Goal: Task Accomplishment & Management: Use online tool/utility

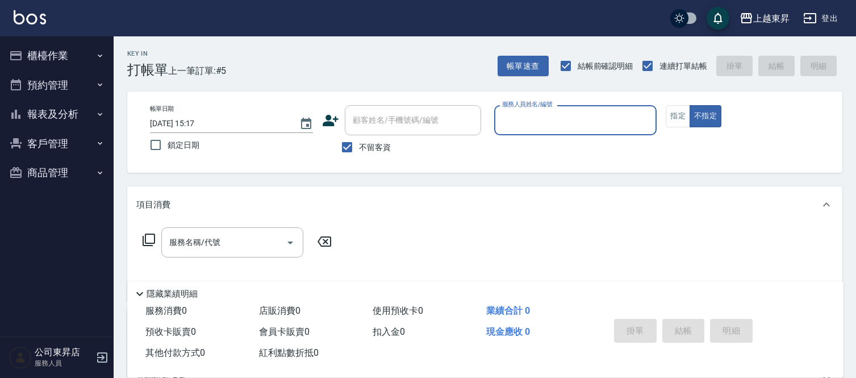
scroll to position [86, 0]
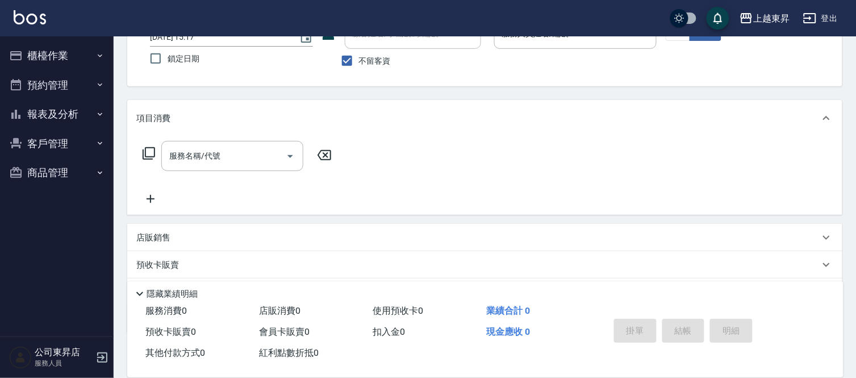
click at [63, 12] on div "上越東昇 登出" at bounding box center [428, 18] width 856 height 36
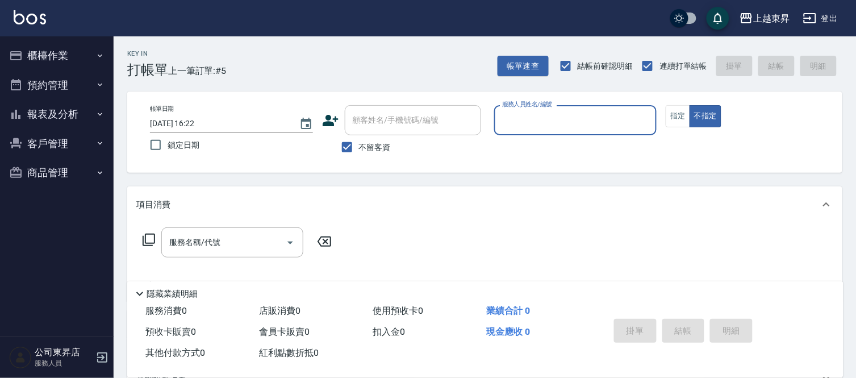
click at [540, 120] on input "服務人員姓名/編號" at bounding box center [576, 120] width 153 height 20
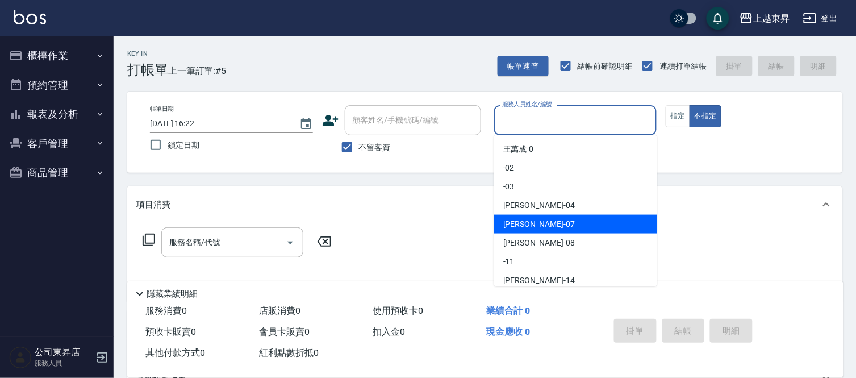
click at [535, 226] on div "榮松 -07" at bounding box center [575, 224] width 163 height 19
type input "[PERSON_NAME]-07"
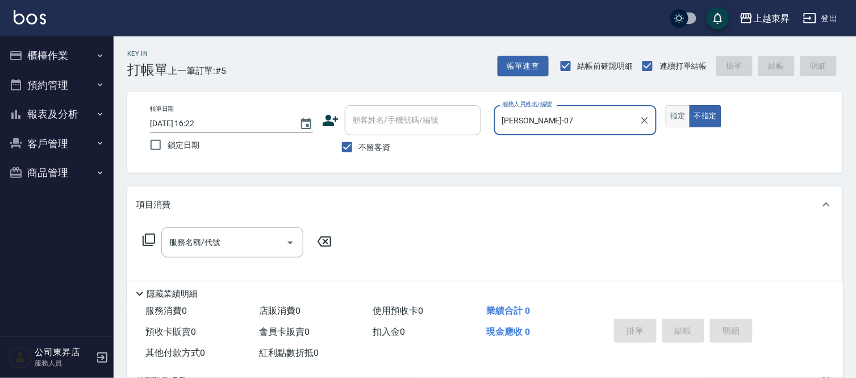
click at [683, 118] on button "指定" at bounding box center [678, 116] width 24 height 22
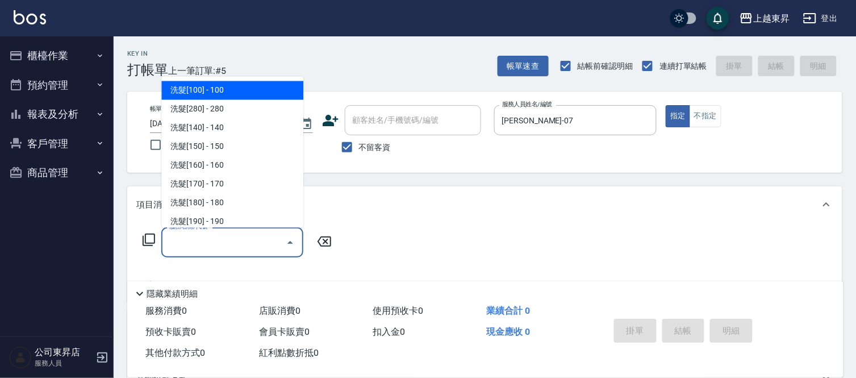
click at [225, 239] on input "服務名稱/代號" at bounding box center [224, 242] width 115 height 20
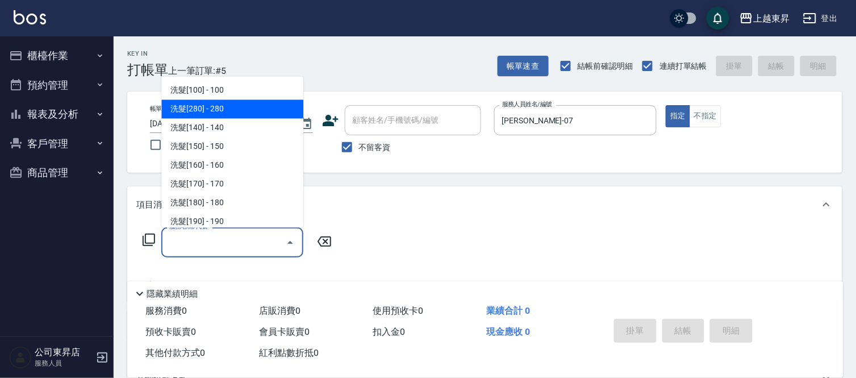
click at [243, 108] on span "洗髮[280] - 280" at bounding box center [232, 109] width 142 height 19
type input "洗髮[280](202)"
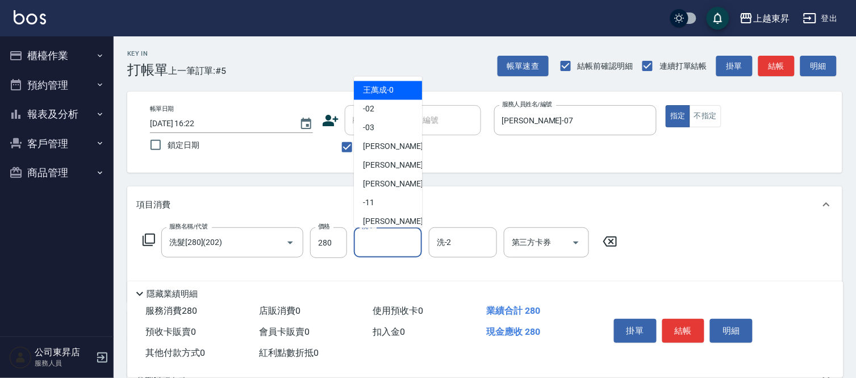
click at [382, 243] on input "洗-1" at bounding box center [388, 242] width 58 height 20
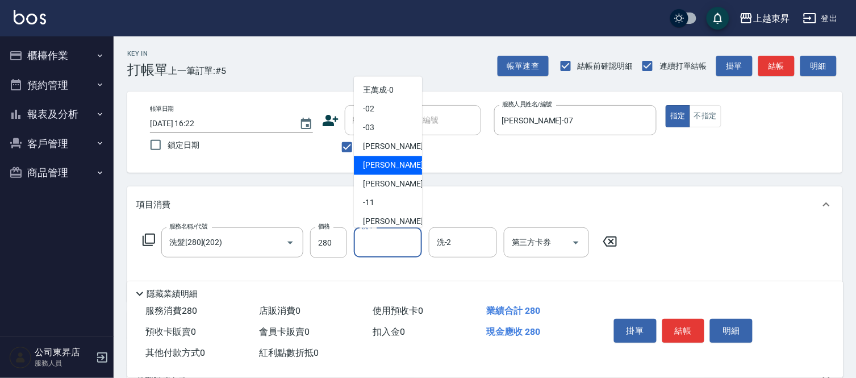
click at [376, 163] on span "榮松 -07" at bounding box center [399, 166] width 72 height 12
type input "[PERSON_NAME]-07"
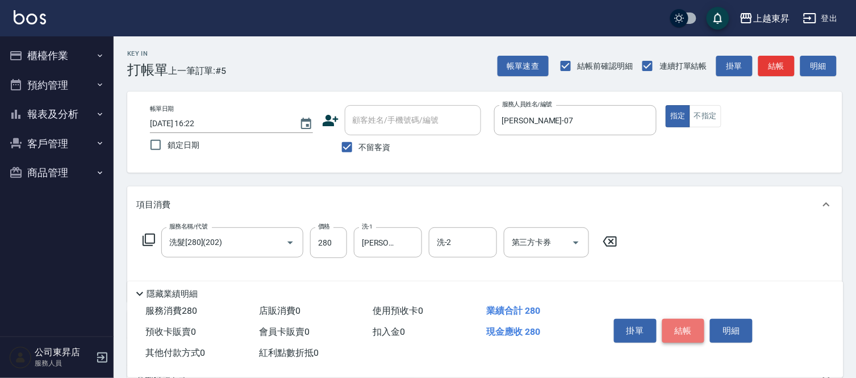
click at [682, 326] on button "結帳" at bounding box center [684, 331] width 43 height 24
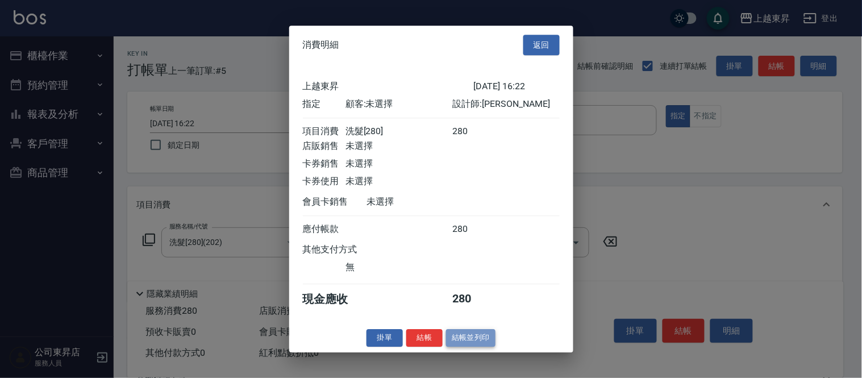
click at [467, 344] on button "結帳並列印" at bounding box center [470, 338] width 49 height 18
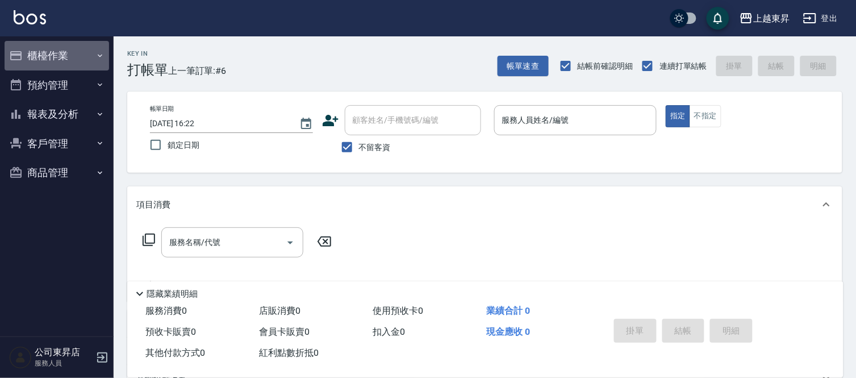
drag, startPoint x: 99, startPoint y: 55, endPoint x: 86, endPoint y: 71, distance: 20.6
click at [97, 57] on icon "button" at bounding box center [99, 55] width 9 height 9
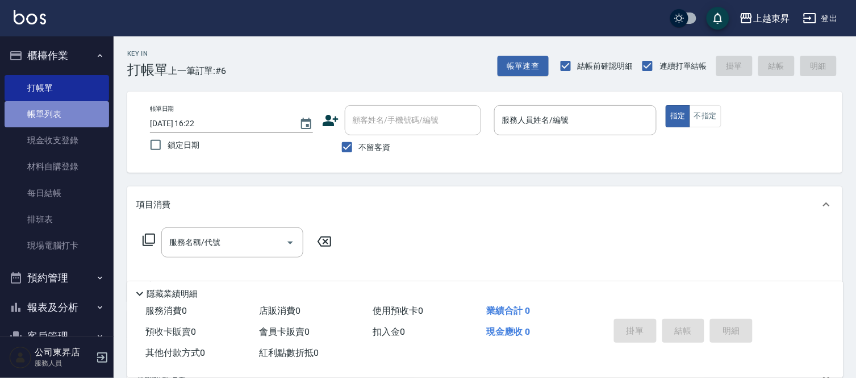
click at [74, 114] on link "帳單列表" at bounding box center [57, 114] width 105 height 26
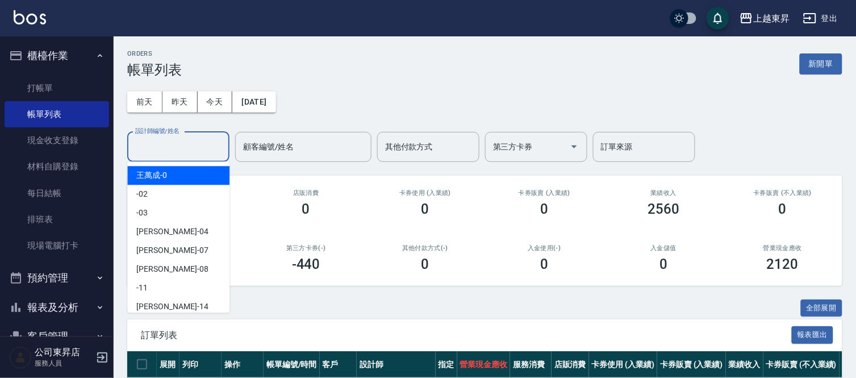
drag, startPoint x: 161, startPoint y: 143, endPoint x: 144, endPoint y: 193, distance: 52.8
click at [159, 145] on input "設計師編號/姓名" at bounding box center [178, 147] width 92 height 20
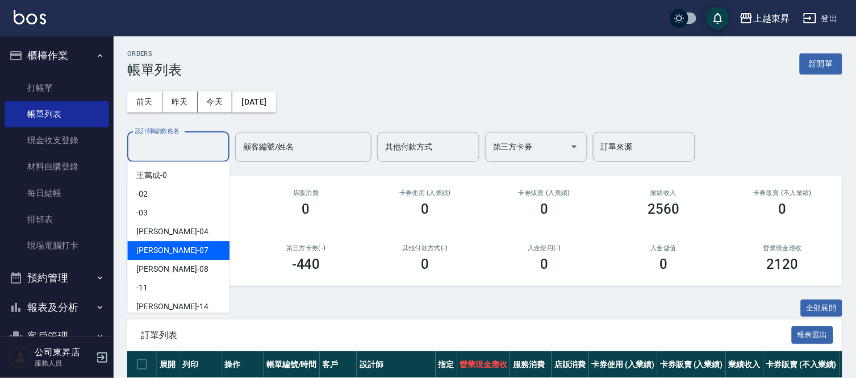
click at [147, 251] on span "榮松 -07" at bounding box center [172, 250] width 72 height 12
type input "[PERSON_NAME]-07"
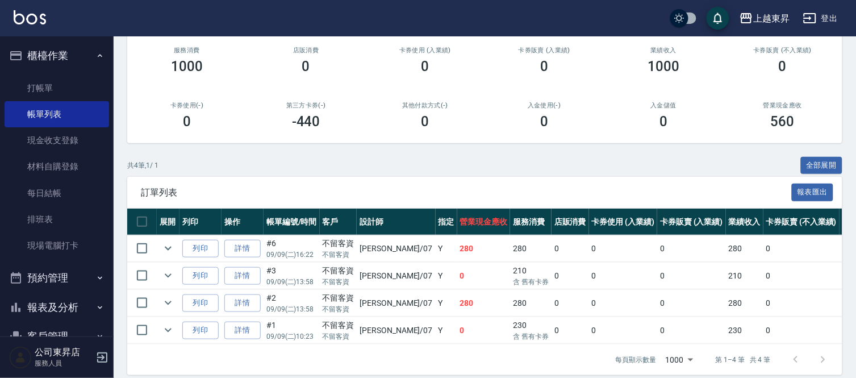
scroll to position [163, 0]
